Goal: Transaction & Acquisition: Purchase product/service

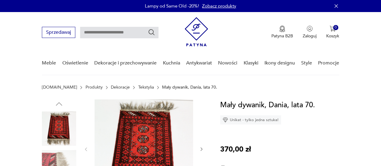
click at [138, 87] on link "Tekstylia" at bounding box center [146, 87] width 16 height 5
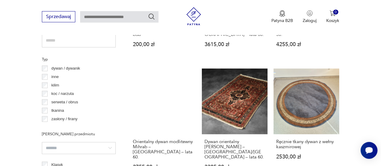
scroll to position [444, 0]
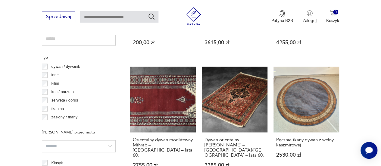
click at [72, 66] on p "dywan / dywanik" at bounding box center [65, 66] width 29 height 7
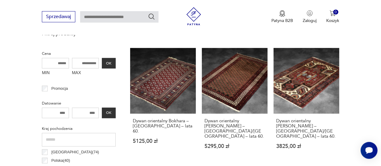
scroll to position [234, 0]
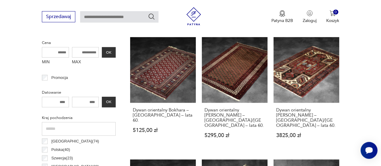
click at [92, 50] on input "MAX" at bounding box center [85, 52] width 27 height 11
type input "***"
click at [109, 54] on button "OK" at bounding box center [109, 52] width 14 height 11
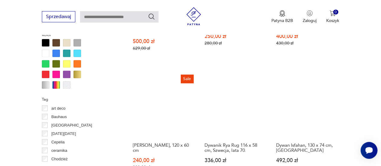
scroll to position [601, 0]
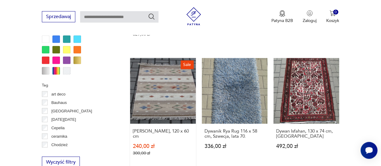
click at [176, 91] on link "Sale Dywan Rölakan, 120 x 60 cm 240,00 zł 300,00 zł" at bounding box center [163, 112] width 66 height 109
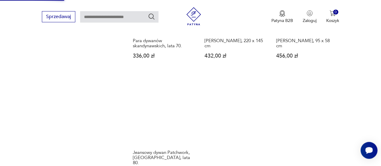
scroll to position [892, 0]
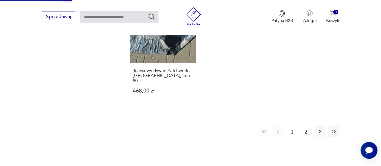
click at [305, 126] on button "2" at bounding box center [306, 131] width 11 height 11
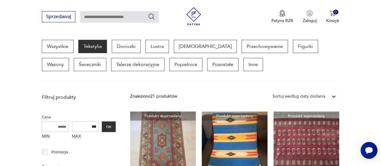
scroll to position [206, 0]
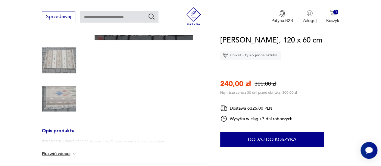
scroll to position [129, 0]
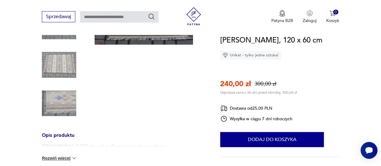
click at [61, 57] on img at bounding box center [59, 65] width 34 height 34
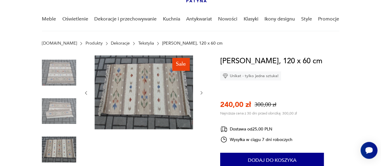
scroll to position [35, 0]
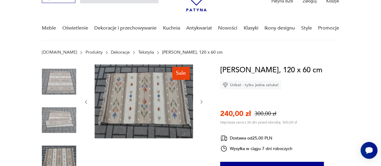
click at [152, 111] on img at bounding box center [144, 101] width 98 height 74
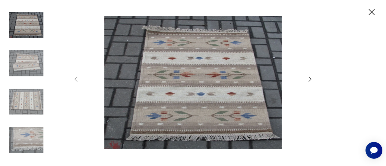
click at [367, 11] on icon "button" at bounding box center [371, 12] width 11 height 11
